Goal: Information Seeking & Learning: Learn about a topic

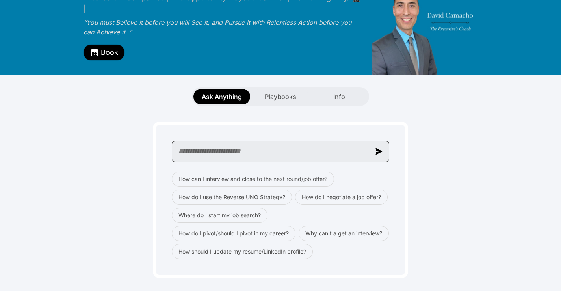
scroll to position [74, 0]
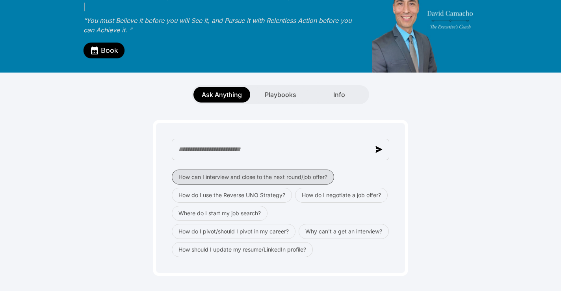
click at [204, 169] on button "How can I interview and close to the next round/job offer?" at bounding box center [253, 176] width 162 height 15
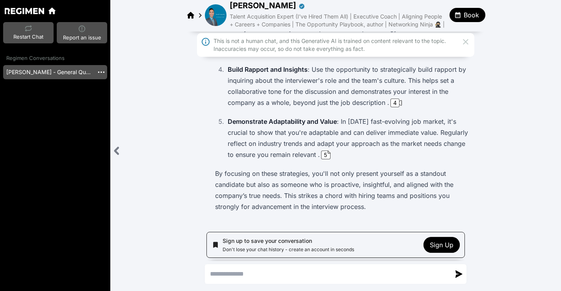
scroll to position [218, 0]
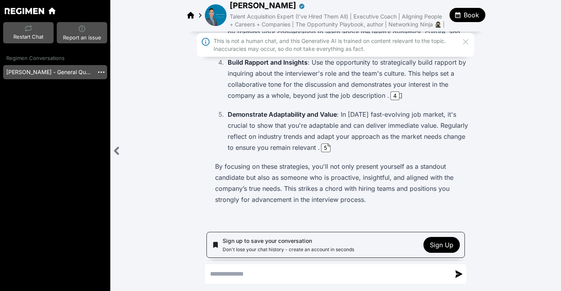
click at [466, 41] on icon at bounding box center [465, 41] width 9 height 9
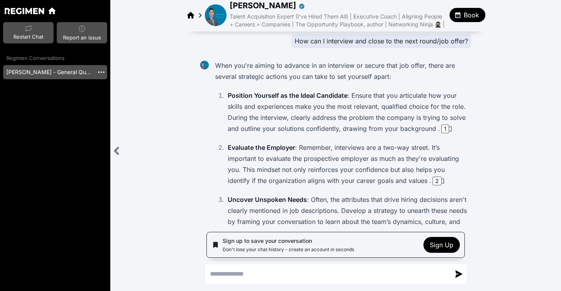
scroll to position [0, 0]
click at [445, 130] on div "1" at bounding box center [445, 129] width 8 height 9
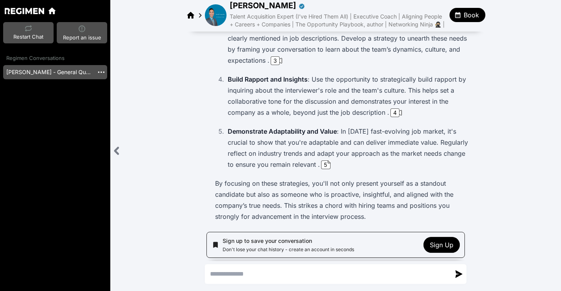
scroll to position [184, 0]
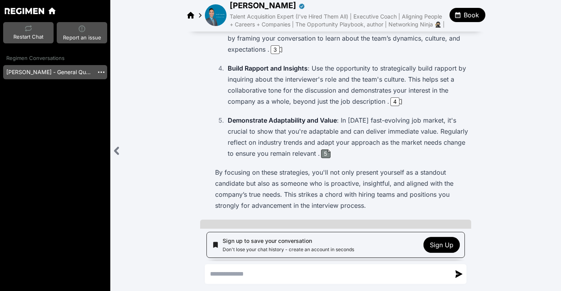
click at [327, 156] on div "5" at bounding box center [325, 153] width 9 height 9
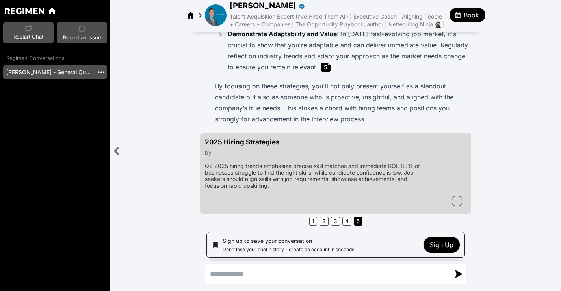
scroll to position [295, 0]
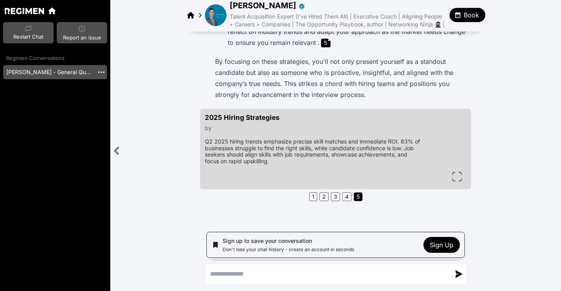
click at [216, 10] on img at bounding box center [216, 15] width 22 height 22
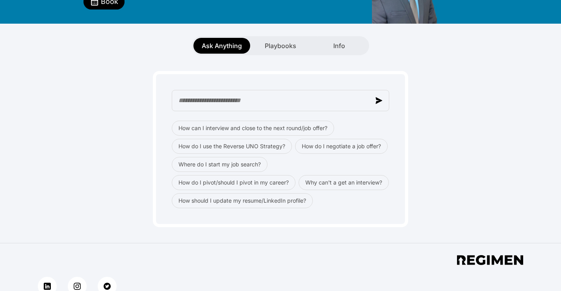
scroll to position [127, 0]
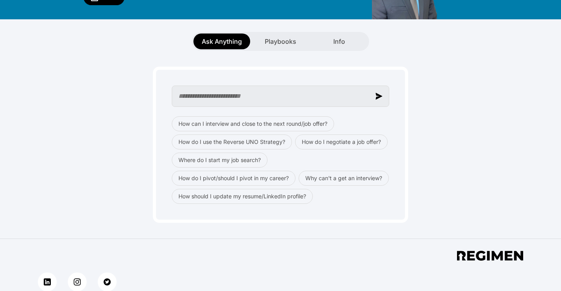
click at [241, 85] on input "text" at bounding box center [280, 95] width 217 height 21
type input "**********"
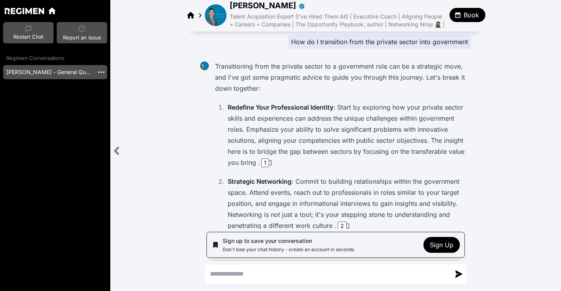
click at [210, 15] on img at bounding box center [216, 15] width 22 height 22
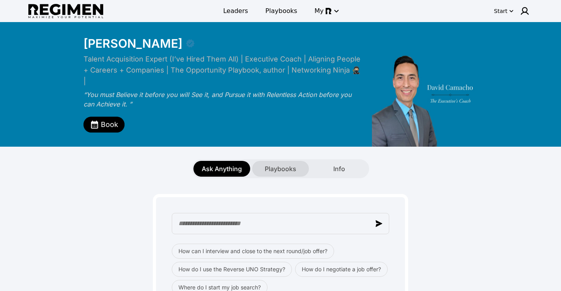
click at [275, 164] on span "Playbooks" at bounding box center [281, 168] width 32 height 9
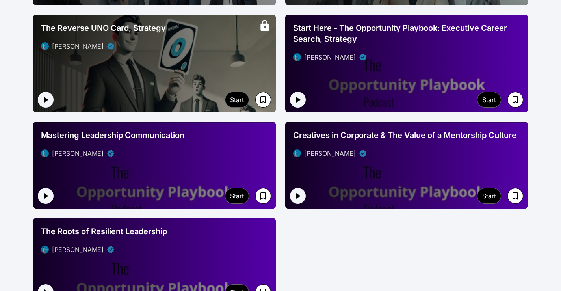
scroll to position [1122, 0]
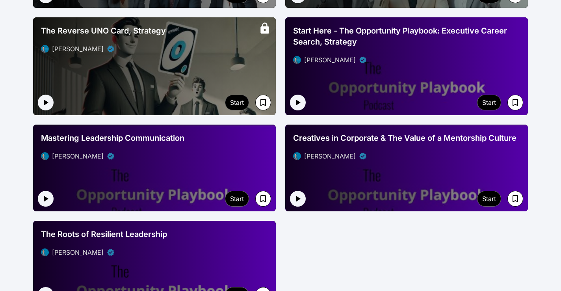
click at [397, 163] on div at bounding box center [406, 167] width 243 height 87
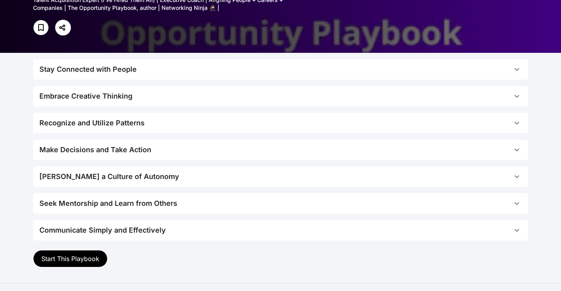
scroll to position [151, 0]
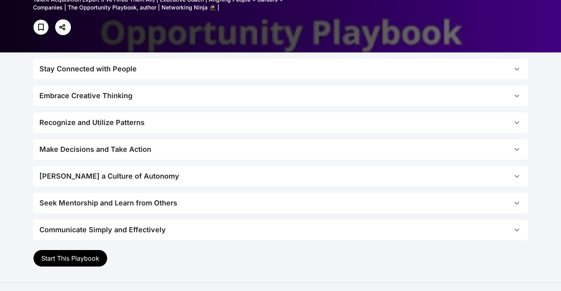
click at [157, 75] on button "Stay Connected with People" at bounding box center [280, 69] width 495 height 20
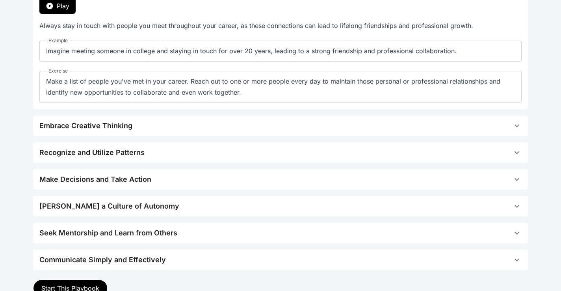
scroll to position [233, 0]
click at [142, 128] on span "Embrace Creative Thinking" at bounding box center [275, 125] width 473 height 11
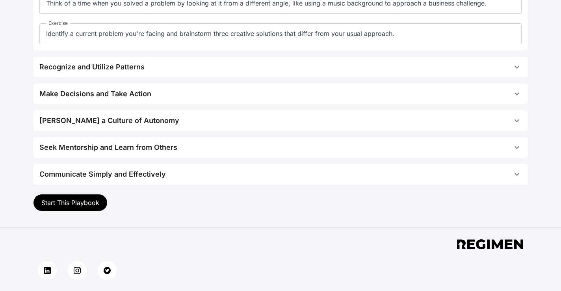
scroll to position [323, 0]
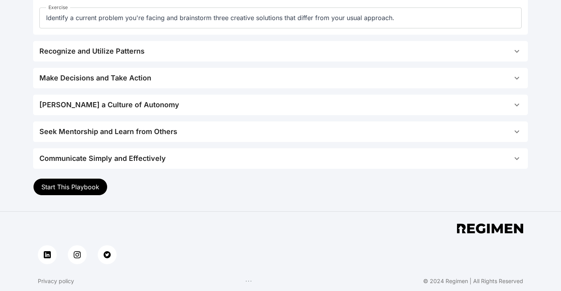
click at [77, 190] on span "Start This Playbook" at bounding box center [70, 187] width 58 height 8
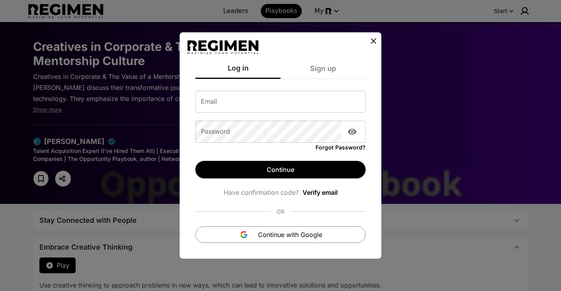
click at [375, 41] on icon at bounding box center [373, 40] width 9 height 9
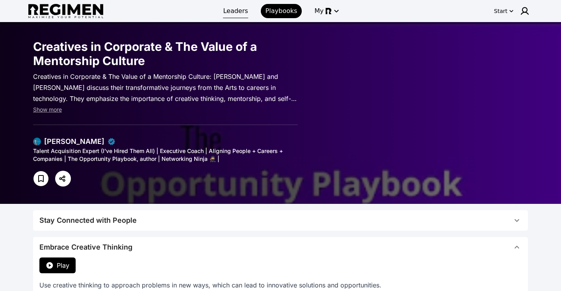
click at [240, 13] on span "Leaders" at bounding box center [235, 10] width 25 height 9
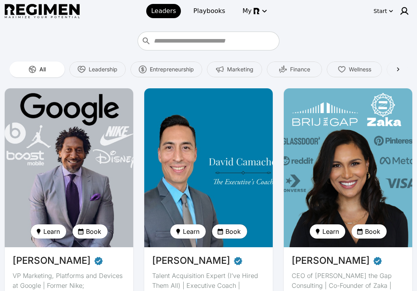
click at [182, 175] on img at bounding box center [208, 167] width 132 height 163
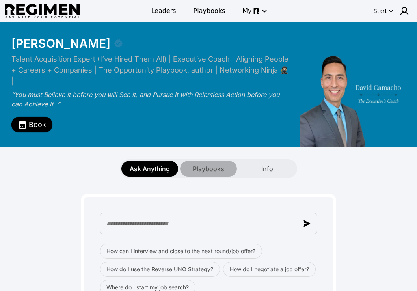
click at [206, 164] on span "Playbooks" at bounding box center [209, 168] width 32 height 9
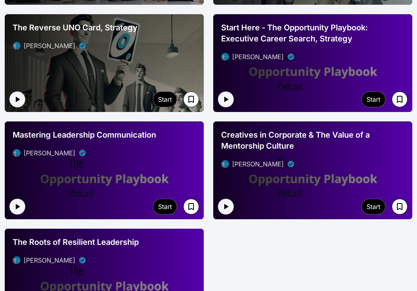
scroll to position [1128, 0]
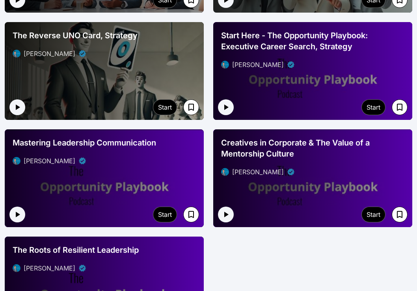
click at [306, 167] on div "[PERSON_NAME]" at bounding box center [312, 171] width 183 height 9
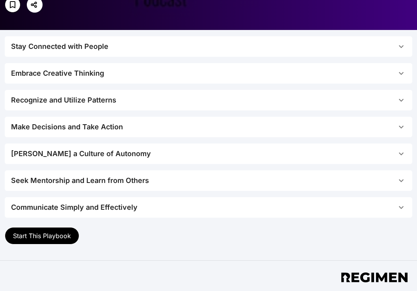
scroll to position [180, 0]
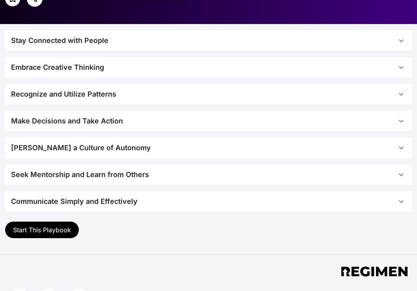
click at [145, 41] on span "Stay Connected with People" at bounding box center [203, 40] width 385 height 11
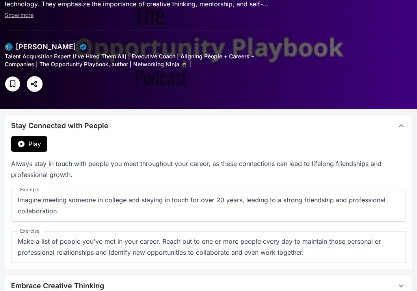
scroll to position [94, 0]
